Goal: Task Accomplishment & Management: Complete application form

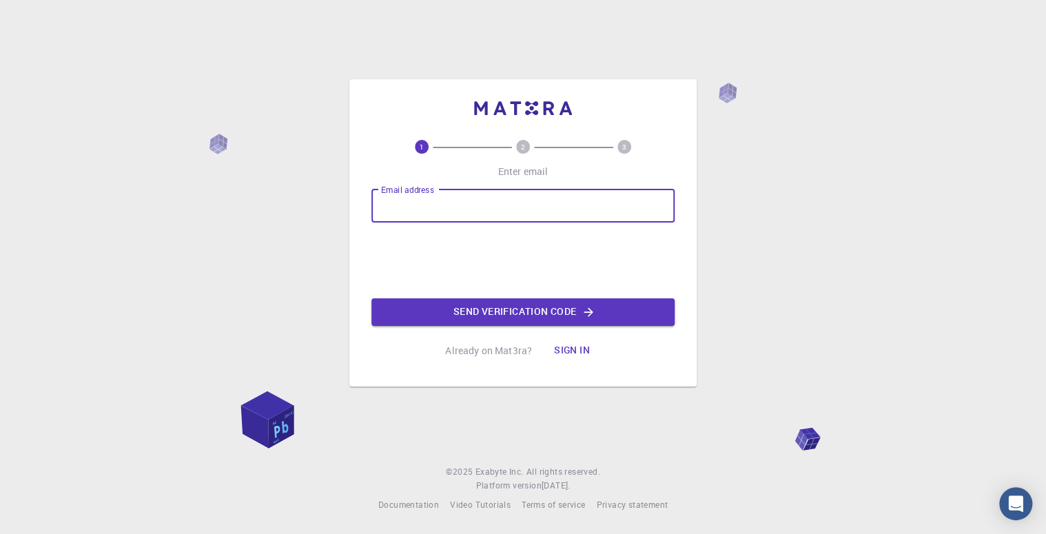
click at [477, 203] on input "Email address" at bounding box center [522, 206] width 303 height 33
type input "[EMAIL_ADDRESS][DOMAIN_NAME]"
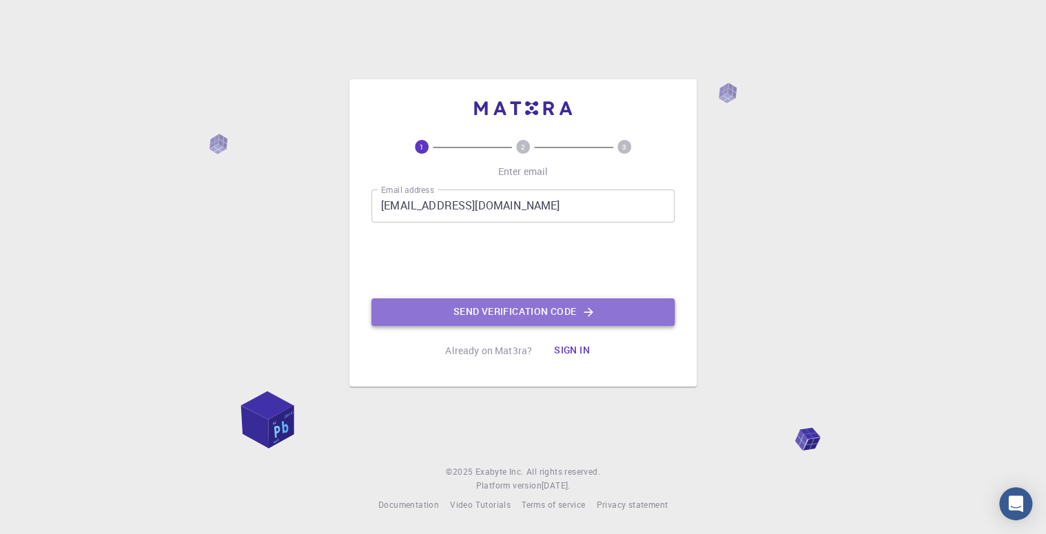
click at [508, 300] on button "Send verification code" at bounding box center [522, 312] width 303 height 28
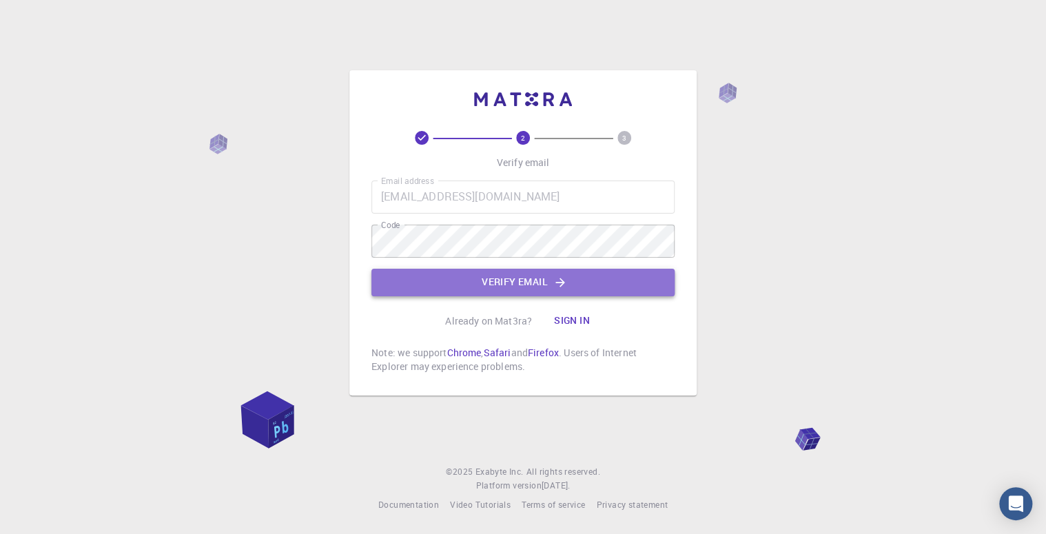
click at [600, 289] on button "Verify email" at bounding box center [522, 283] width 303 height 28
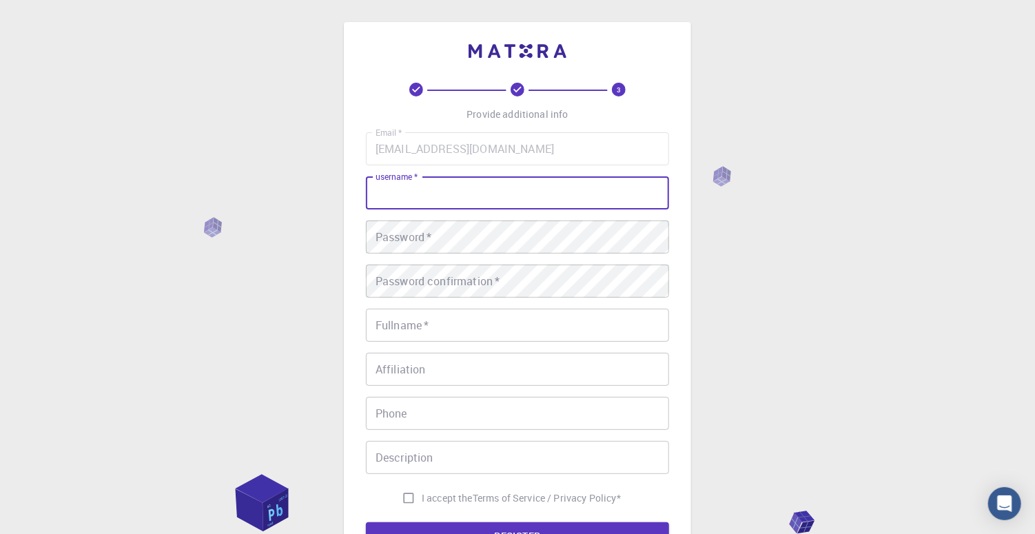
click at [518, 206] on input "username   *" at bounding box center [517, 192] width 303 height 33
type input "Retag"
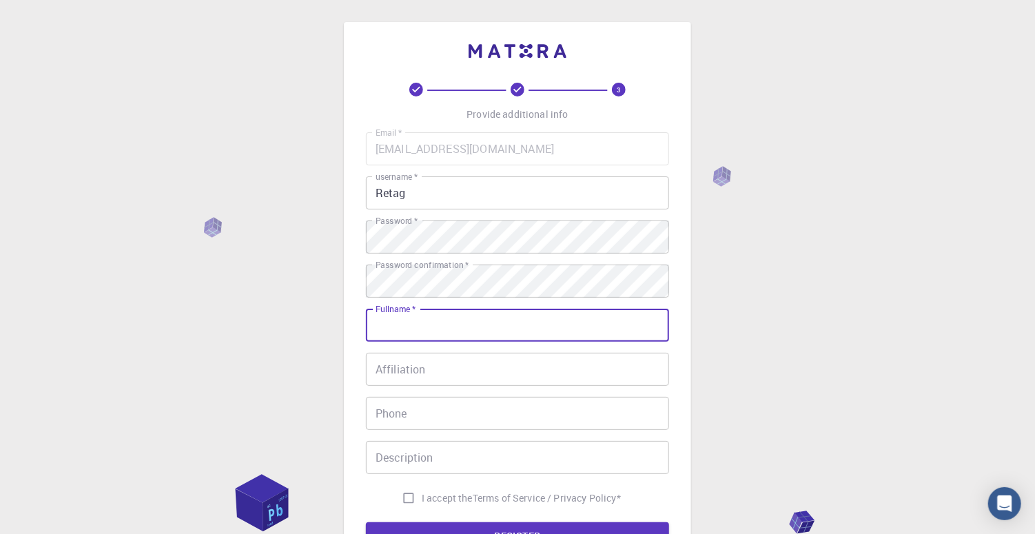
click at [495, 321] on input "Fullname   *" at bounding box center [517, 325] width 303 height 33
type input "Retag Elhassanein"
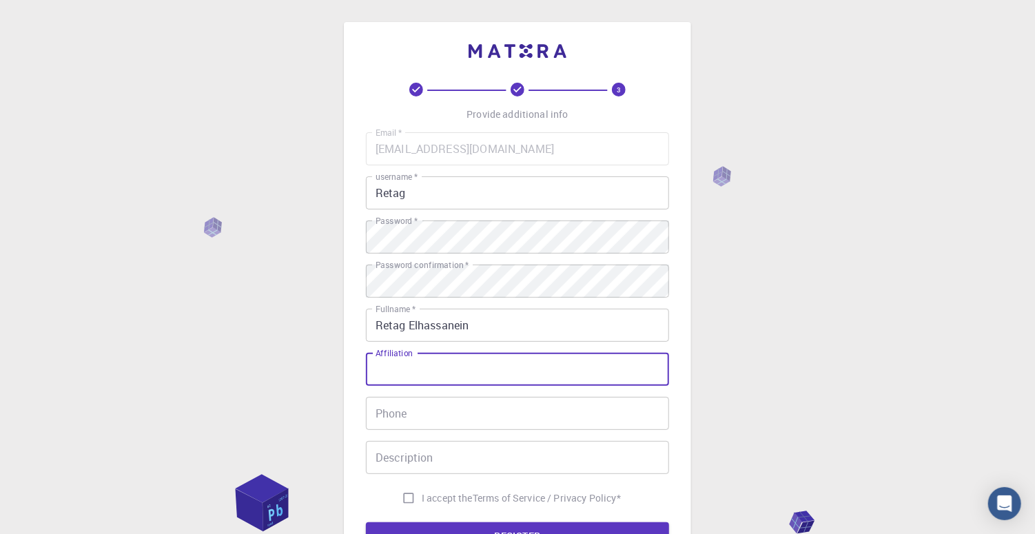
click at [451, 371] on input "Affiliation" at bounding box center [517, 369] width 303 height 33
type input "amam"
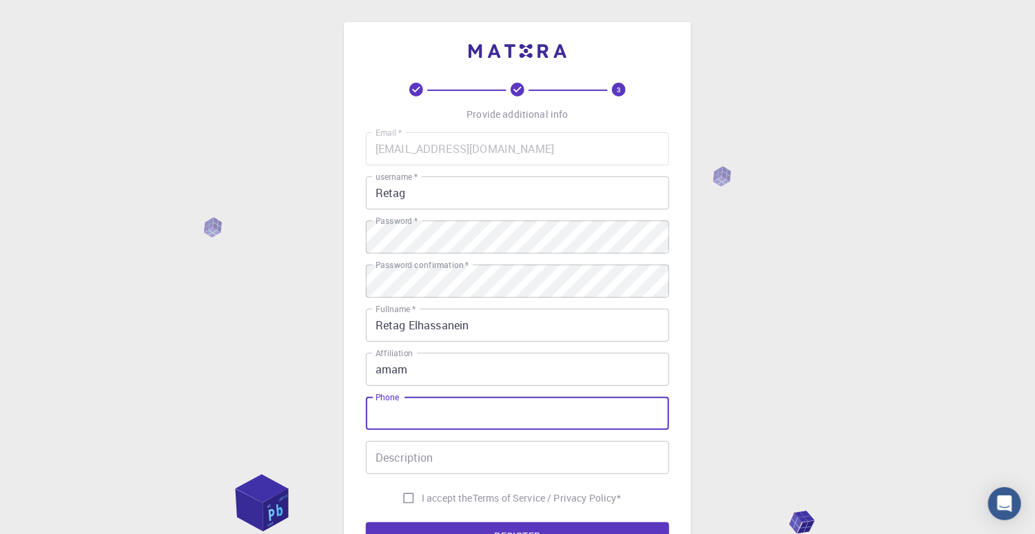
click at [451, 410] on input "Phone" at bounding box center [517, 413] width 303 height 33
type input "[PHONE_NUMBER]"
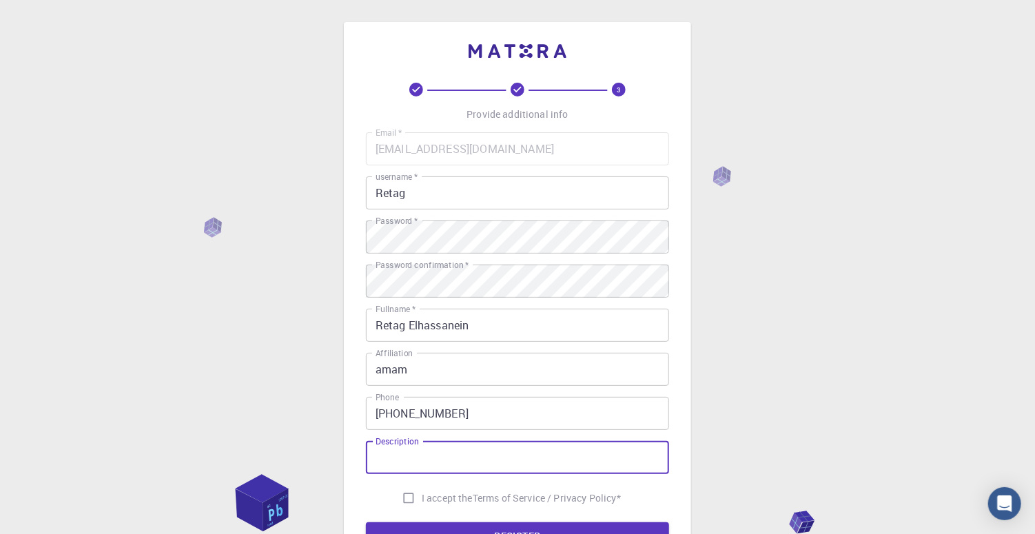
click at [452, 460] on input "Description" at bounding box center [517, 457] width 303 height 33
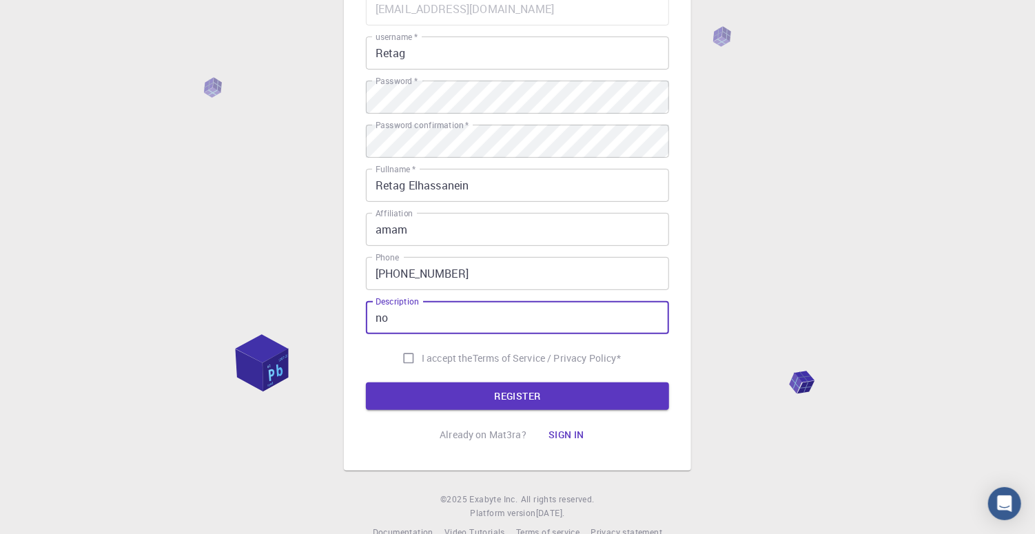
scroll to position [145, 0]
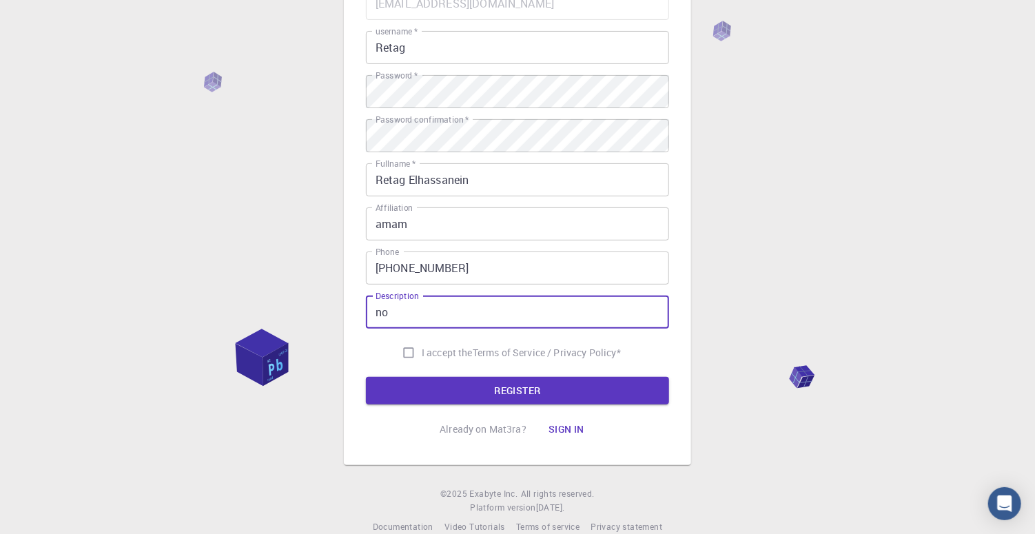
type input "no"
click at [403, 347] on input "I accept the Terms of Service / Privacy Policy *" at bounding box center [409, 353] width 26 height 26
checkbox input "true"
click at [429, 375] on form "Email   * [EMAIL_ADDRESS][DOMAIN_NAME] Email   * username   * Retag username   …" at bounding box center [517, 196] width 303 height 418
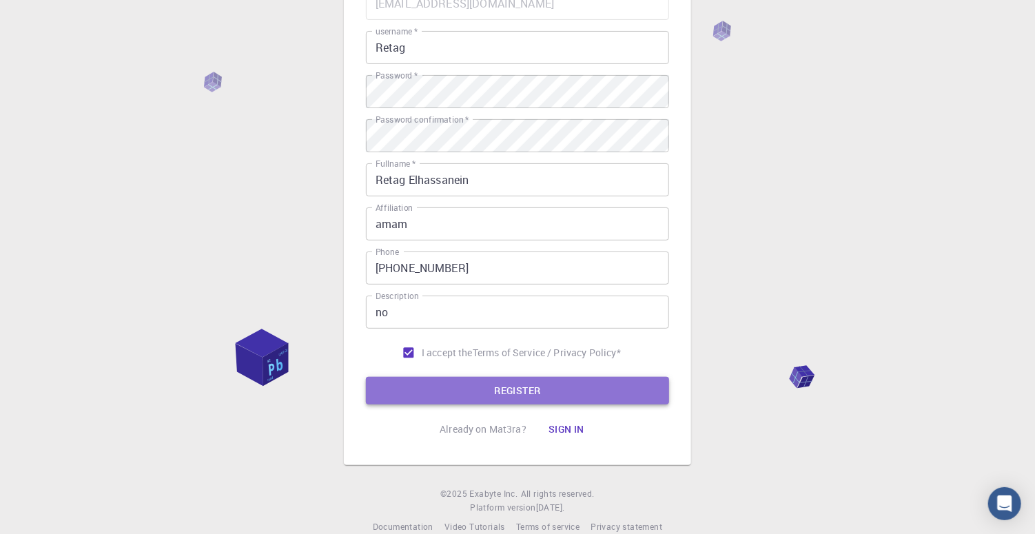
click at [438, 383] on button "REGISTER" at bounding box center [517, 391] width 303 height 28
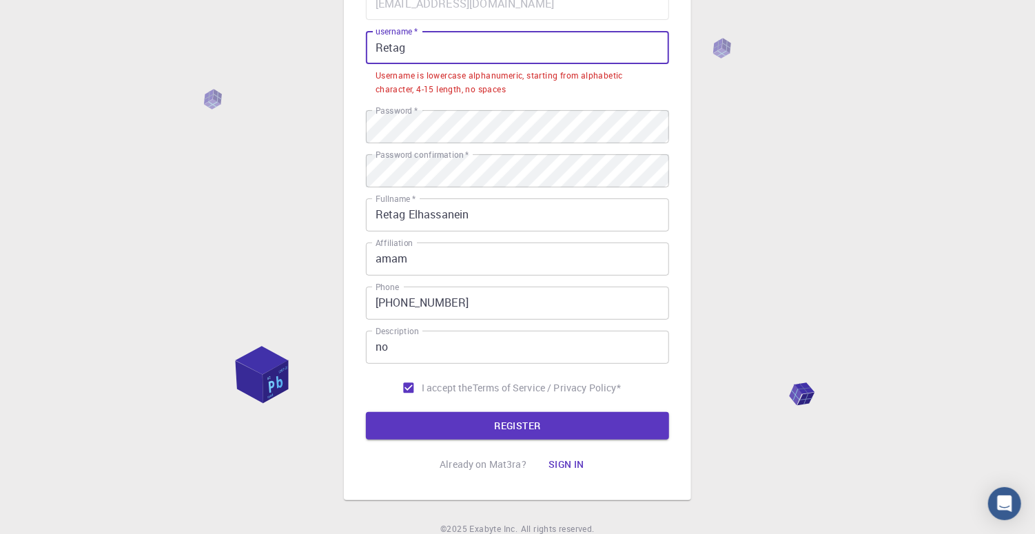
click at [521, 54] on input "Retag" at bounding box center [517, 47] width 303 height 33
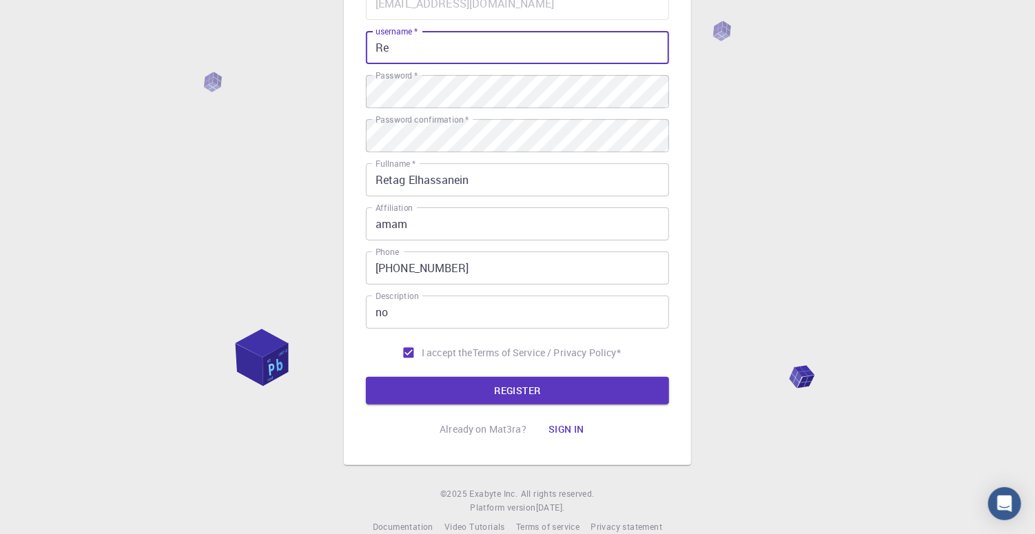
type input "R"
type input "dbedcnjqsjsacqe"
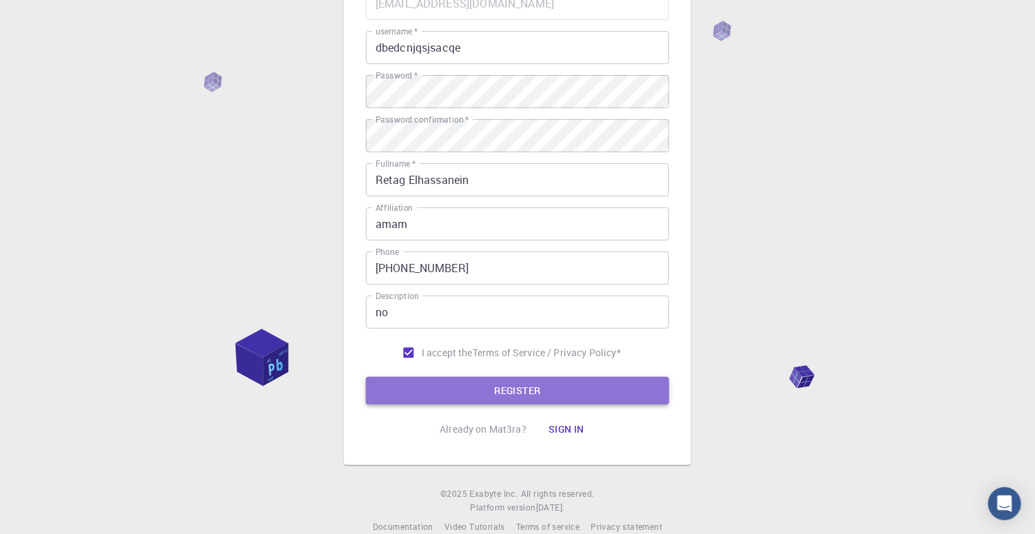
click at [499, 384] on button "REGISTER" at bounding box center [517, 391] width 303 height 28
click at [514, 396] on button "REGISTER" at bounding box center [517, 391] width 303 height 28
